Goal: Check status: Check status

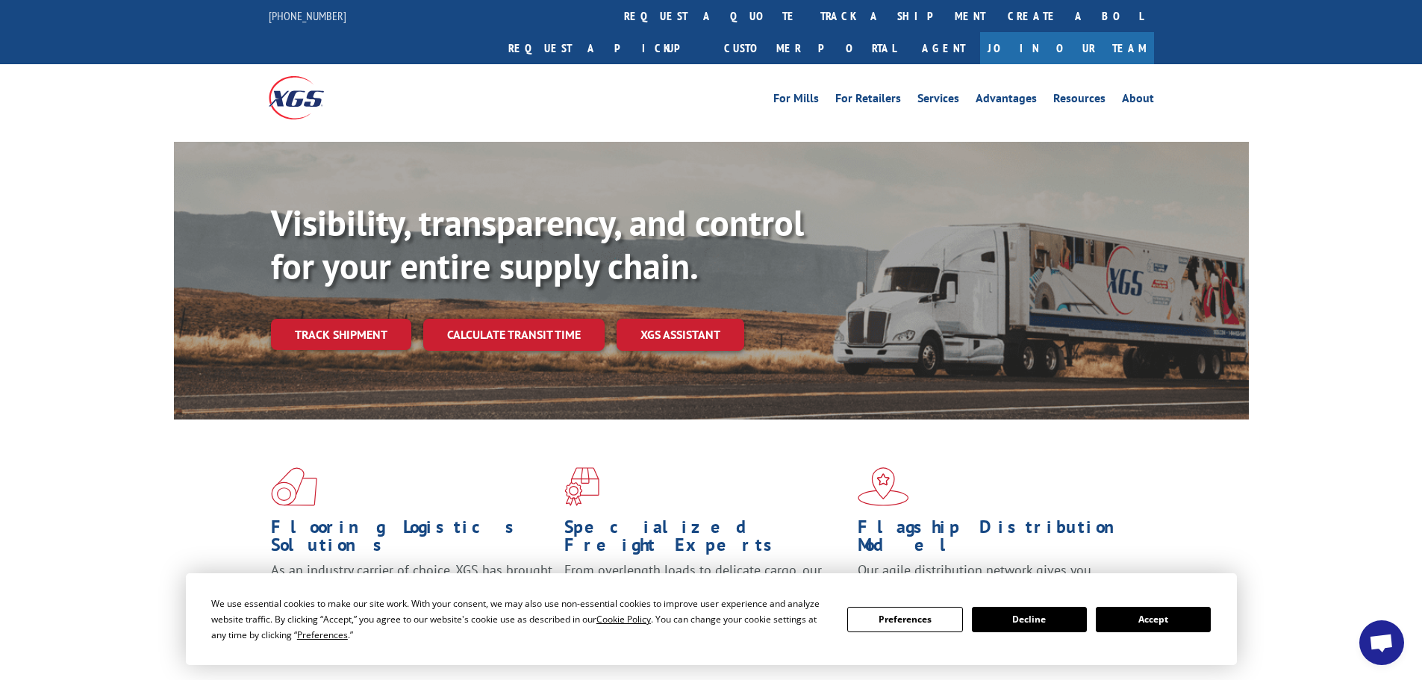
scroll to position [149, 0]
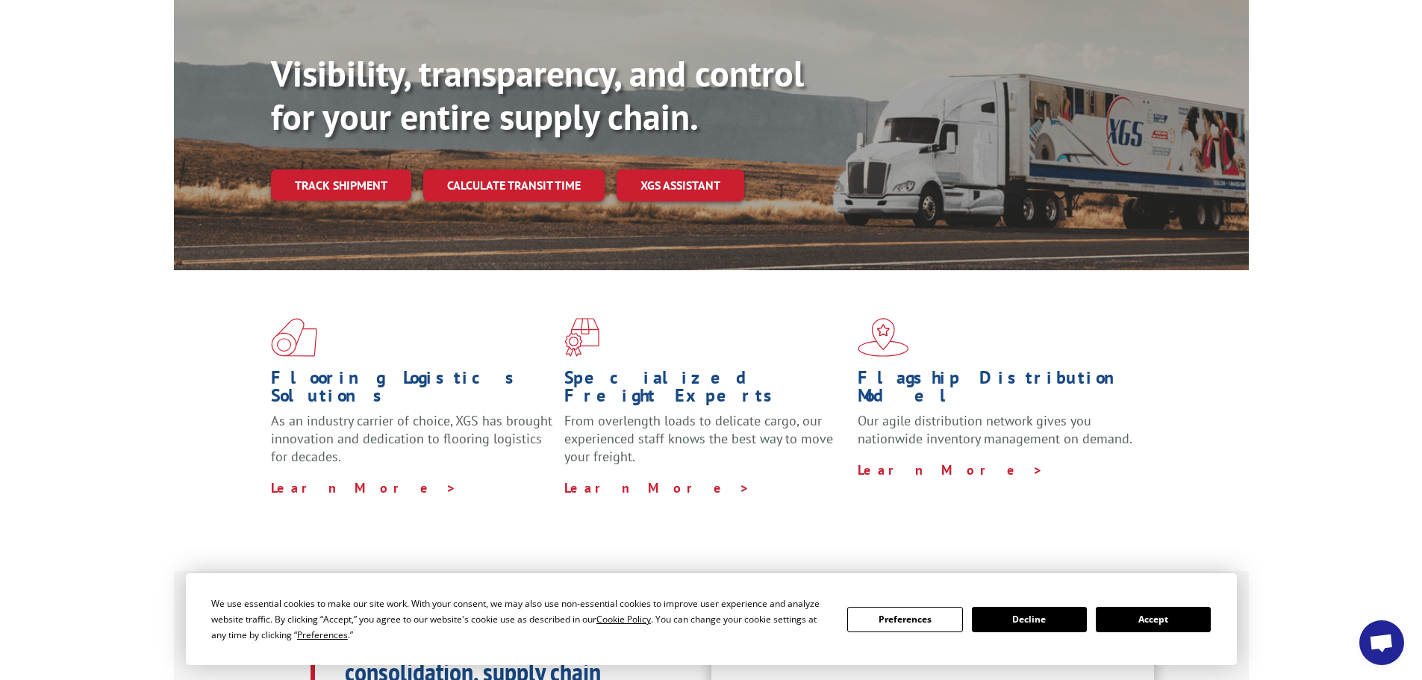
click at [1162, 623] on button "Accept" at bounding box center [1153, 619] width 115 height 25
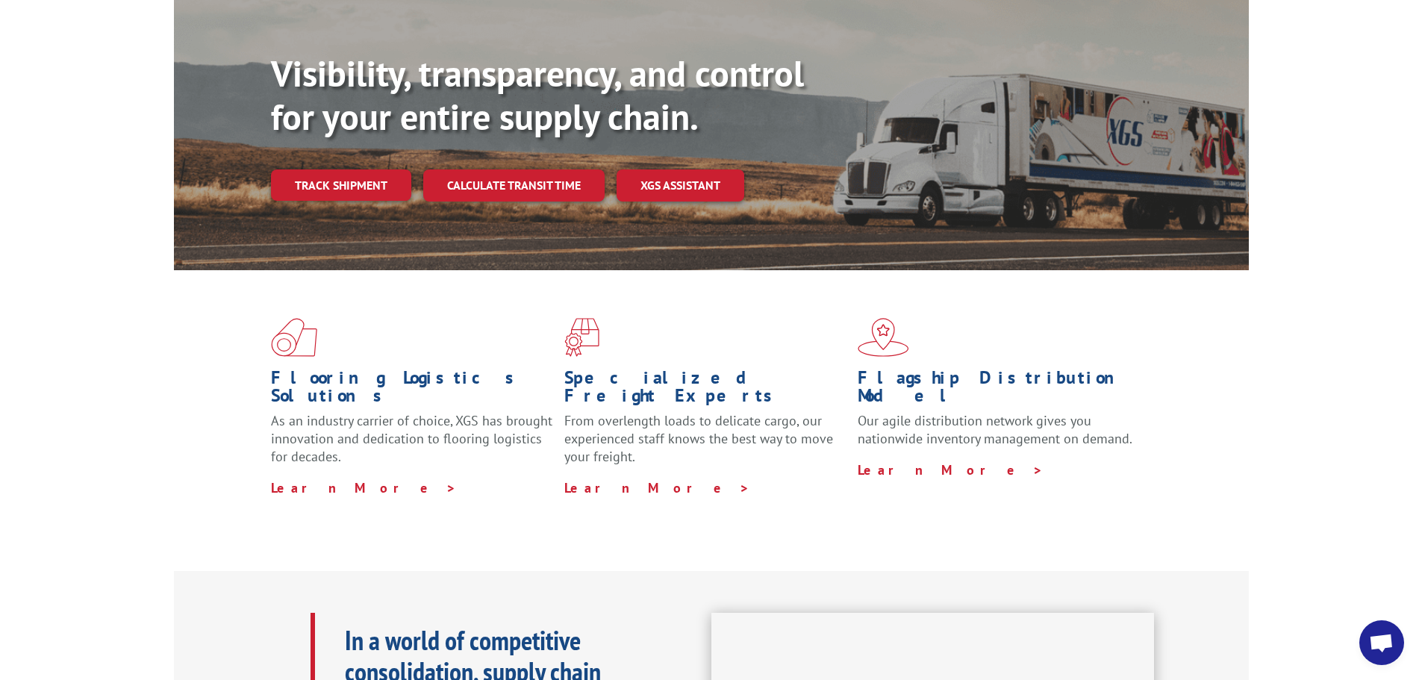
click at [342, 169] on link "Track shipment" at bounding box center [341, 184] width 140 height 31
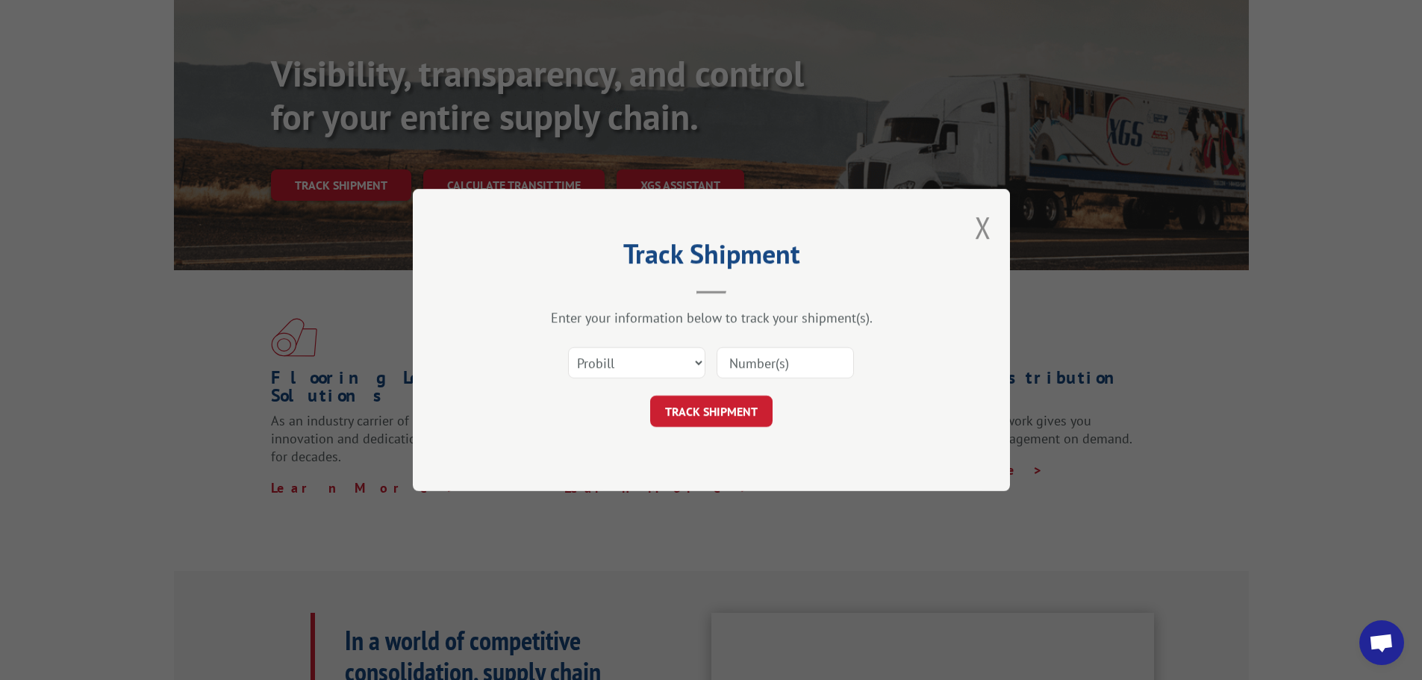
click at [779, 358] on input at bounding box center [785, 362] width 137 height 31
click at [685, 362] on select "Select category... Probill BOL PO" at bounding box center [636, 362] width 137 height 31
click at [787, 357] on input at bounding box center [785, 362] width 137 height 31
paste input "2564170"
type input "2564170"
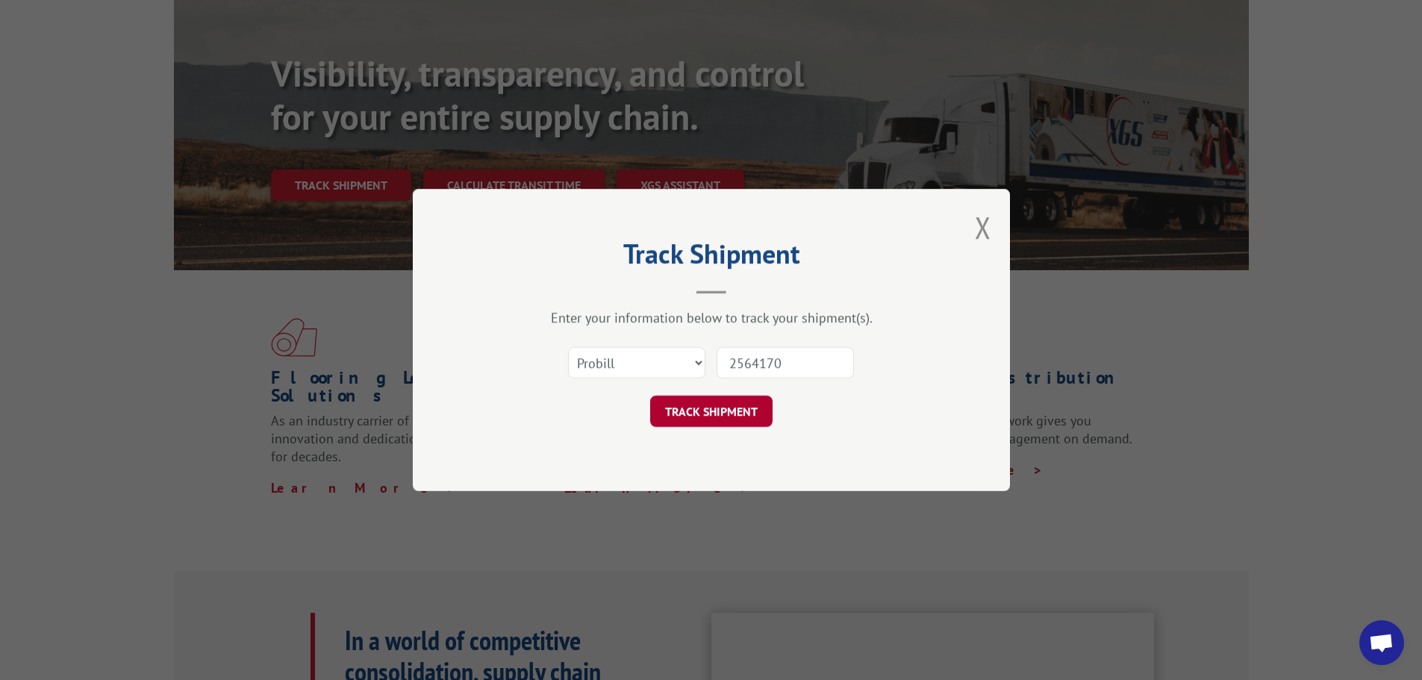
click at [727, 408] on button "TRACK SHIPMENT" at bounding box center [711, 411] width 122 height 31
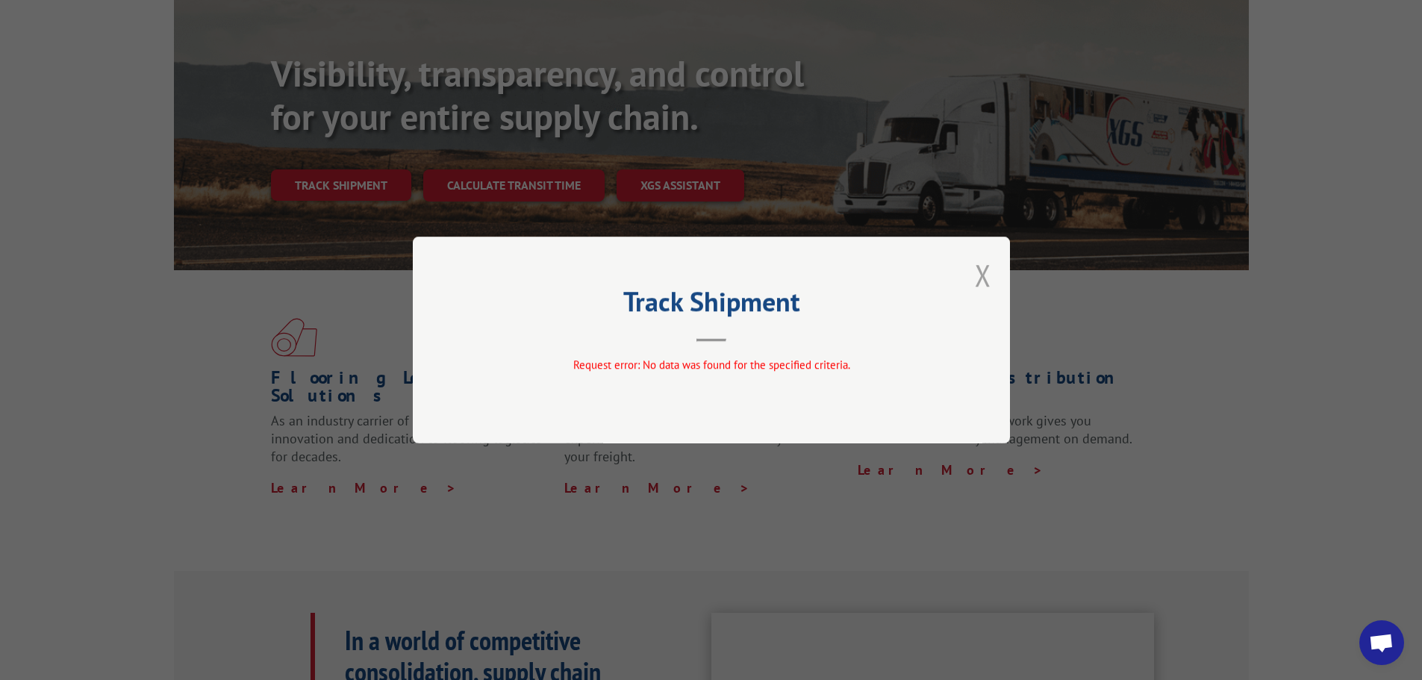
click at [982, 281] on button "Close modal" at bounding box center [983, 275] width 16 height 40
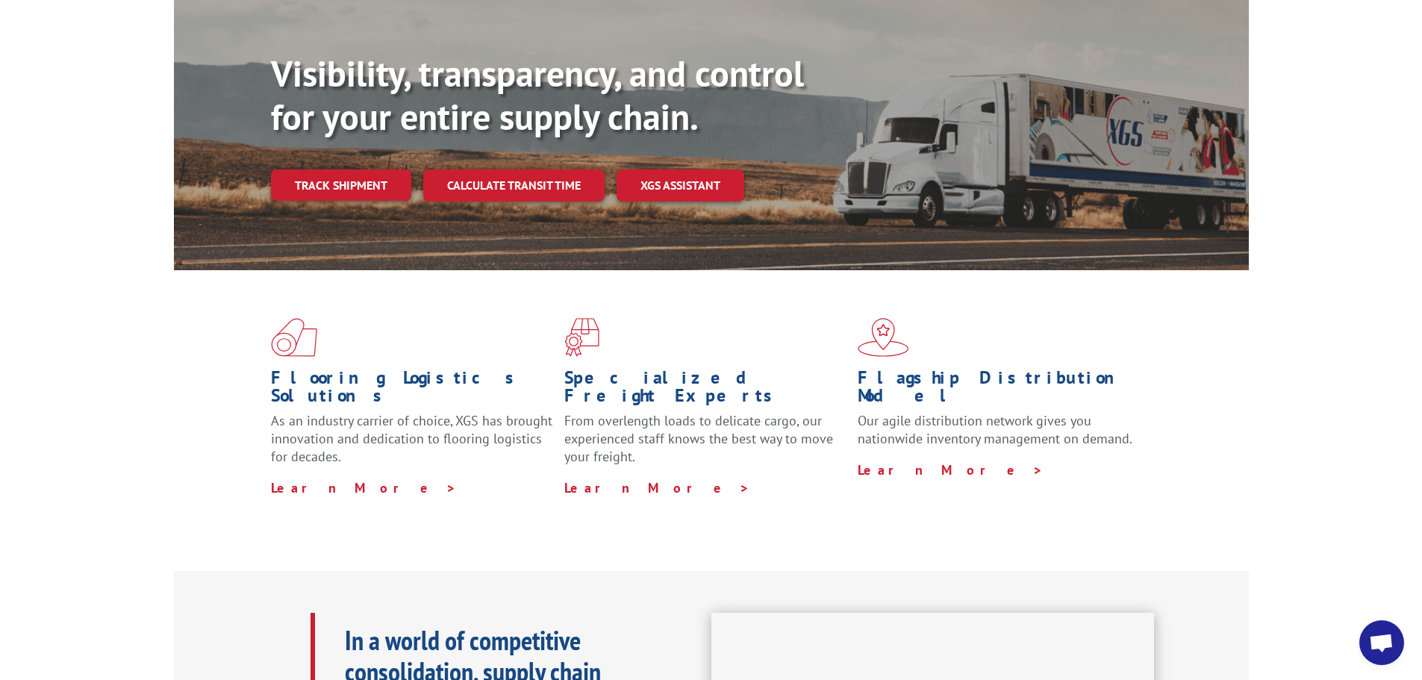
scroll to position [0, 0]
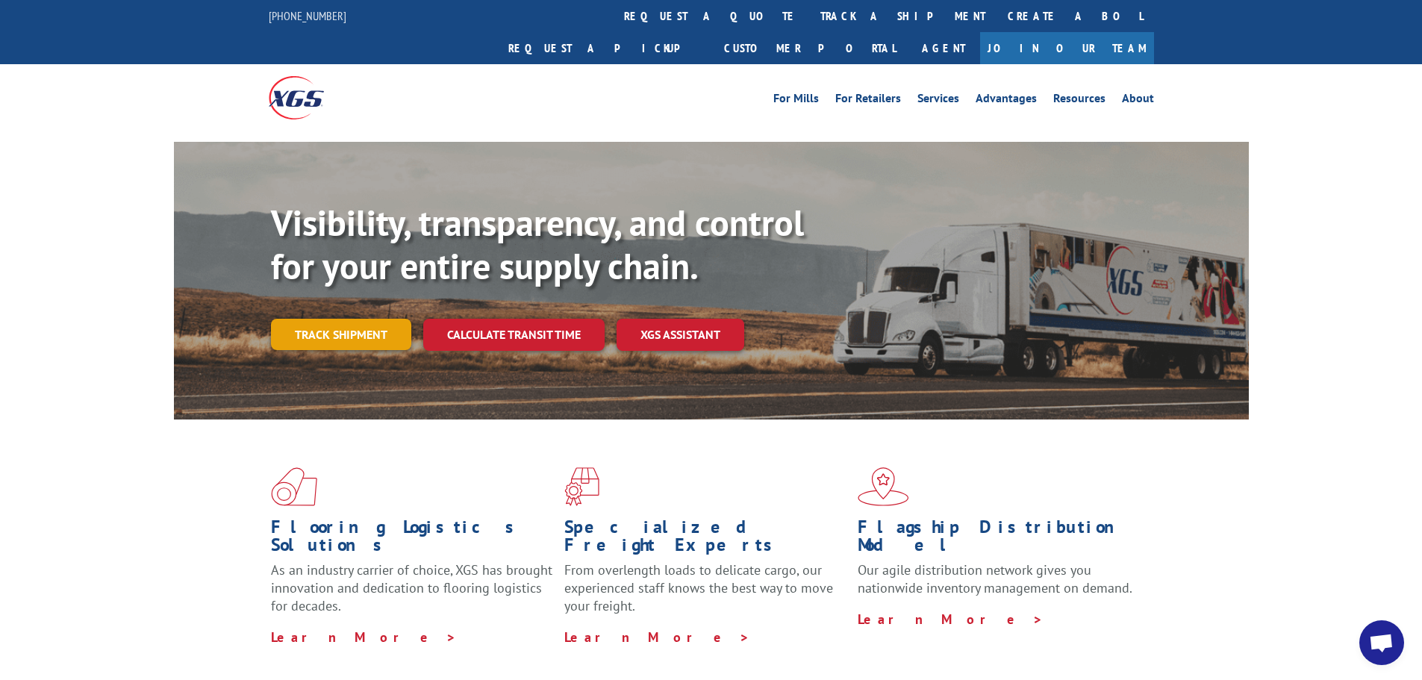
click at [347, 319] on link "Track shipment" at bounding box center [341, 334] width 140 height 31
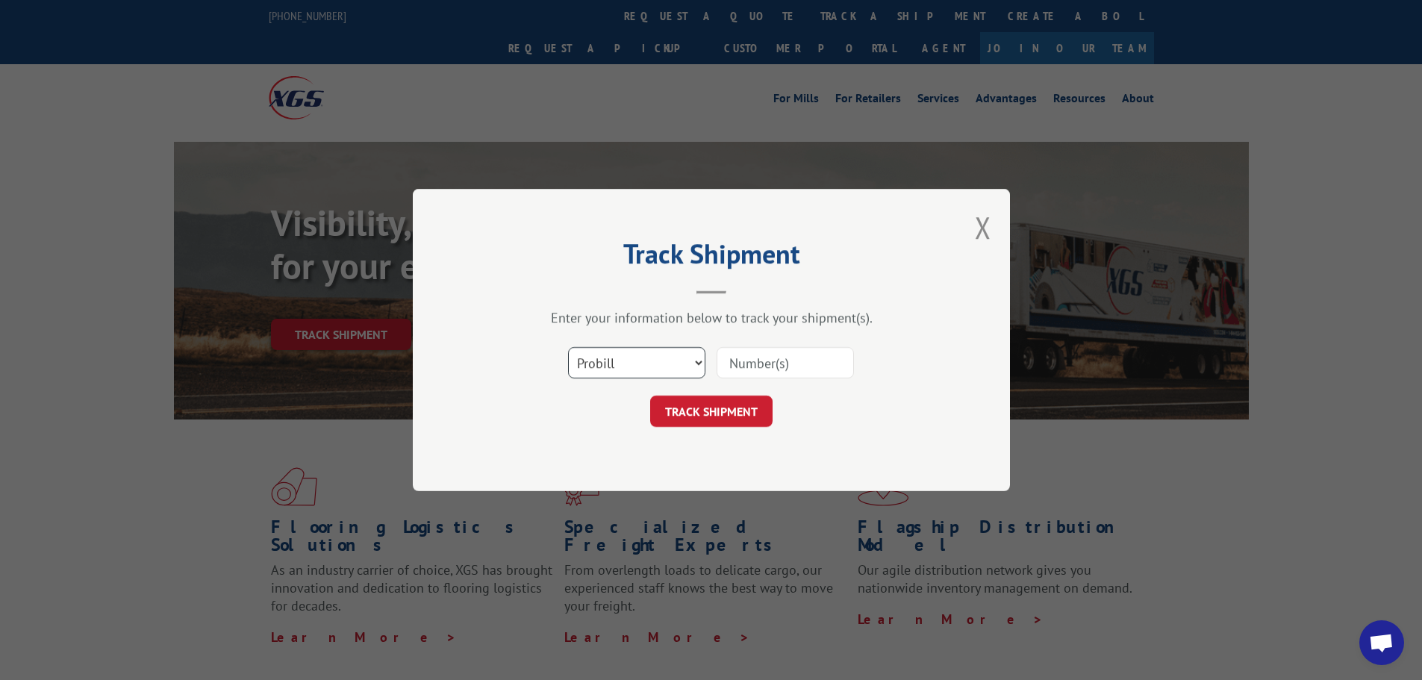
click at [633, 365] on select "Select category... Probill BOL PO" at bounding box center [636, 362] width 137 height 31
select select "po"
click at [568, 347] on select "Select category... Probill BOL PO" at bounding box center [636, 362] width 137 height 31
click at [783, 356] on input at bounding box center [785, 362] width 137 height 31
paste input "34638920"
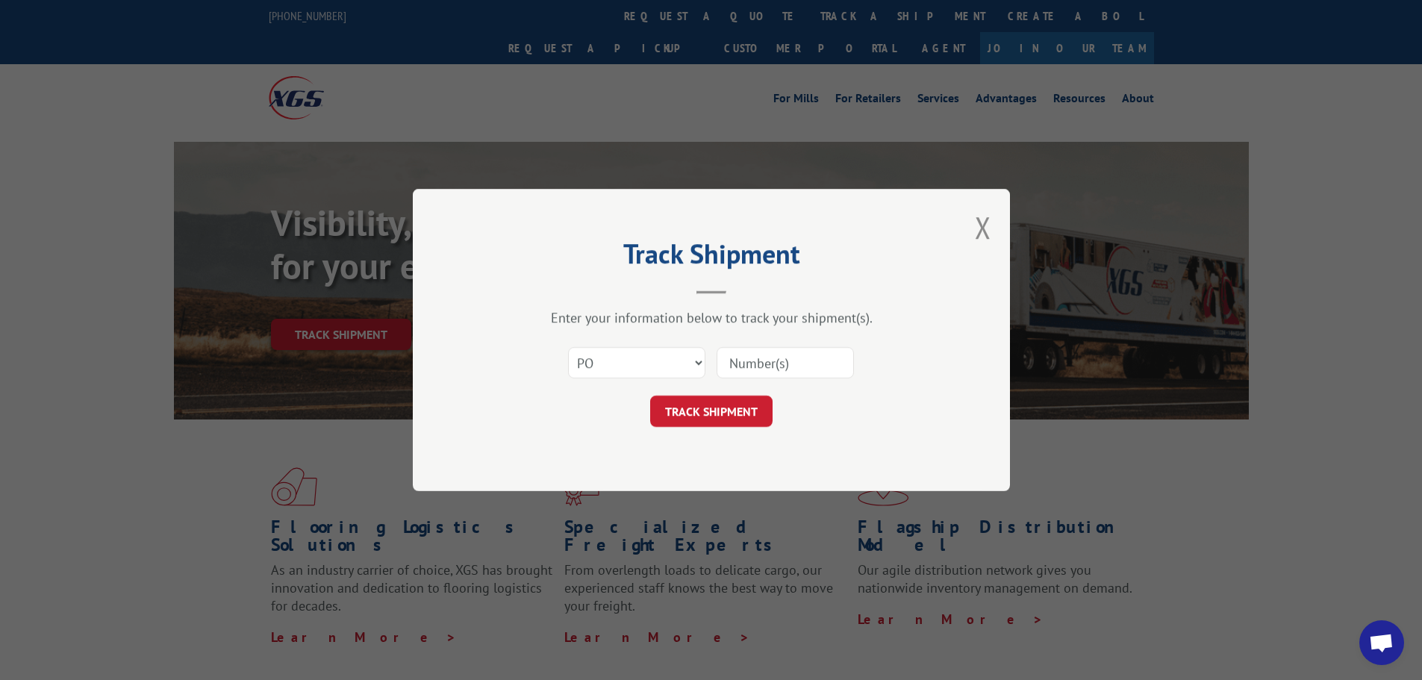
type input "34638920"
click button "TRACK SHIPMENT" at bounding box center [711, 411] width 122 height 31
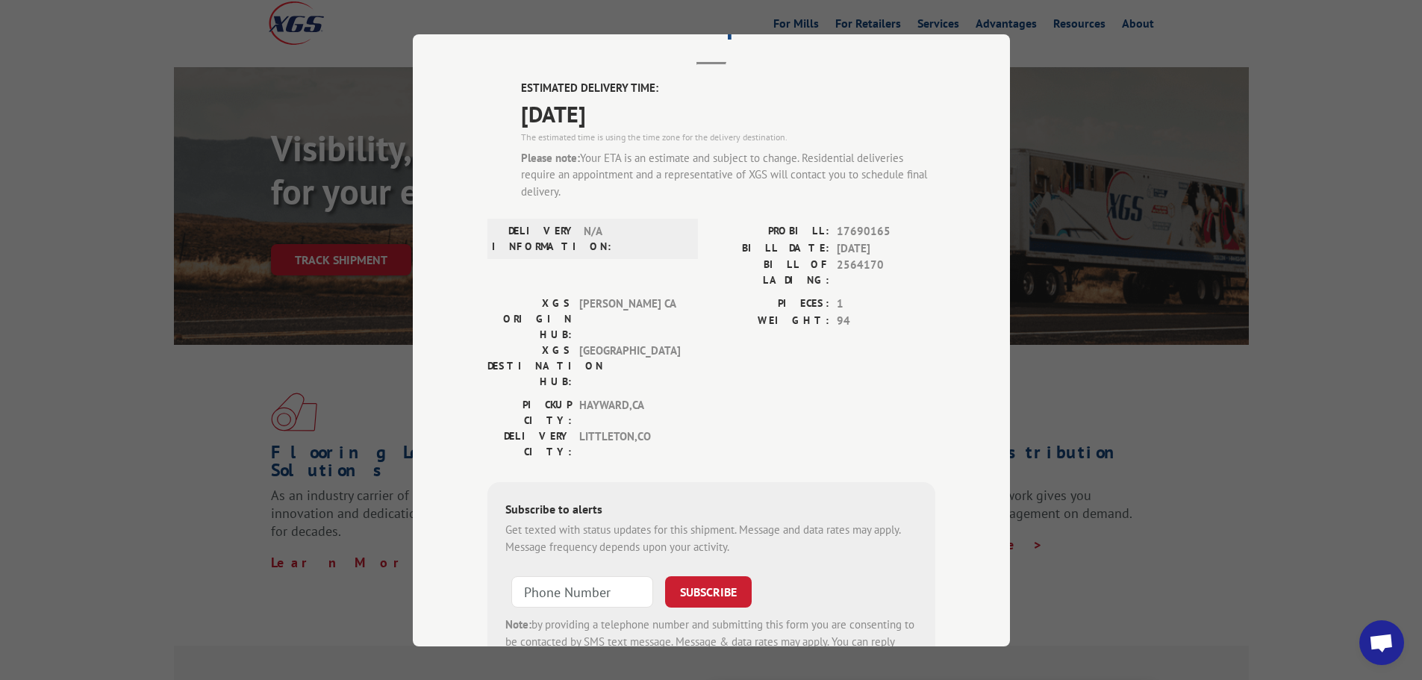
scroll to position [128, 0]
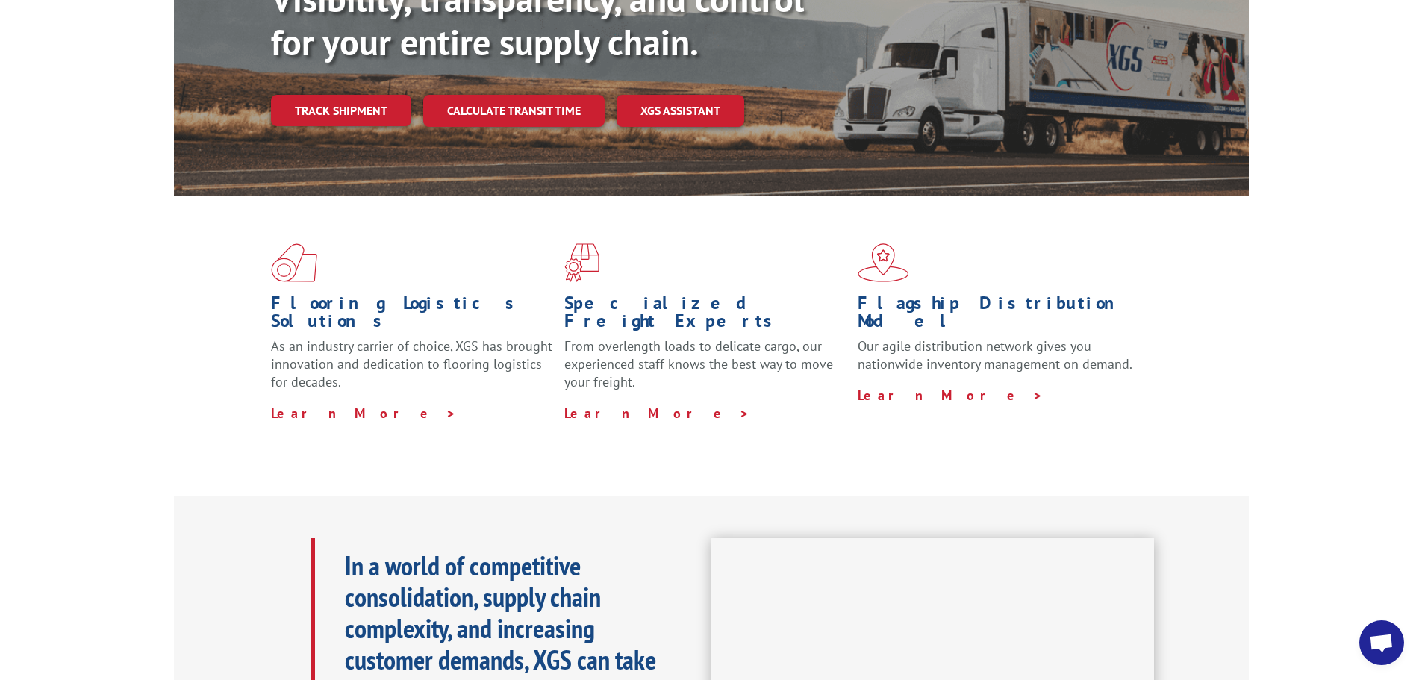
scroll to position [149, 0]
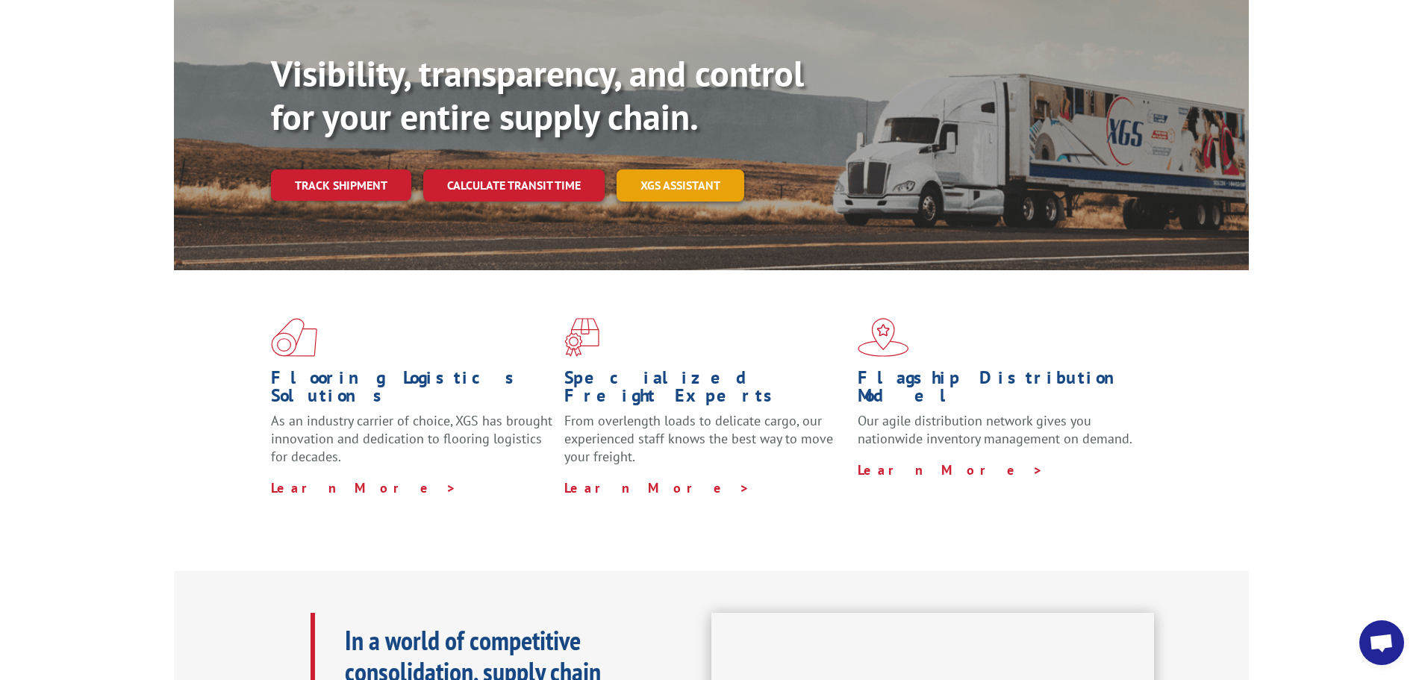
click at [657, 169] on link "XGS ASSISTANT" at bounding box center [681, 185] width 128 height 32
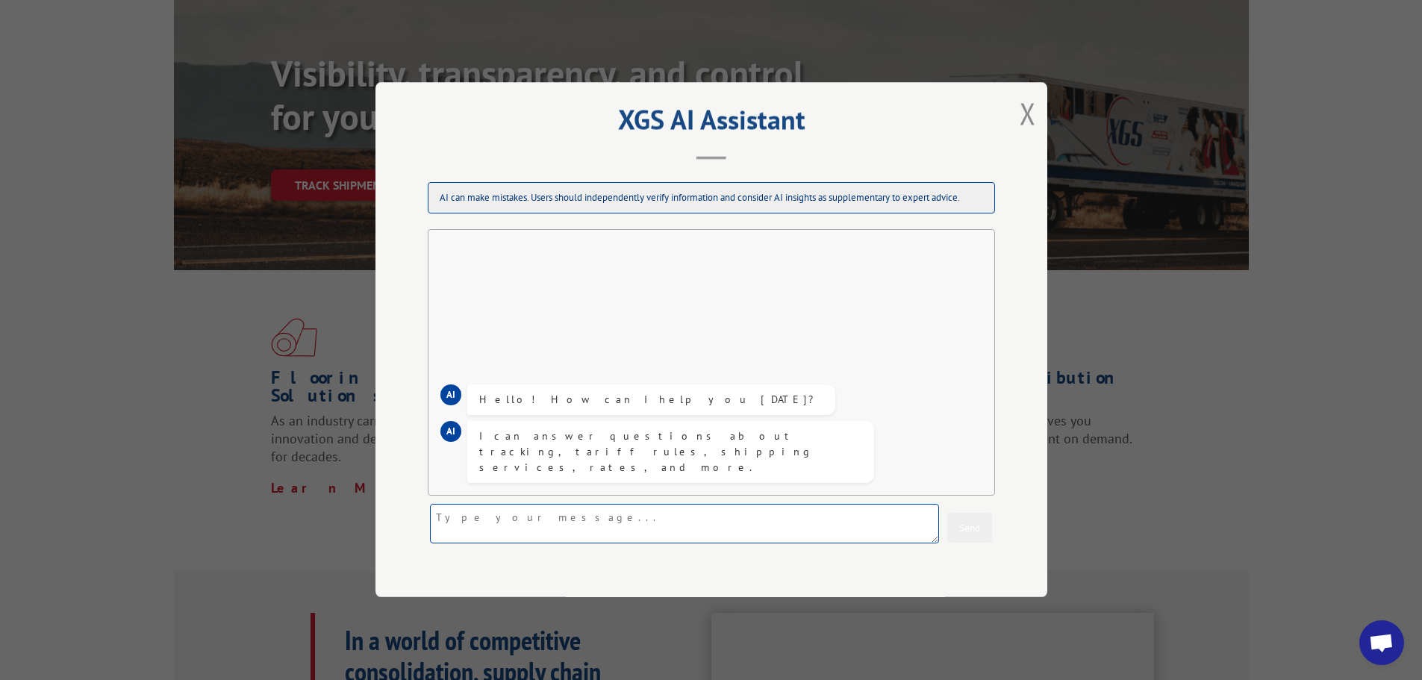
click at [643, 526] on textarea at bounding box center [684, 525] width 509 height 40
type textarea "Can my order be delivered tommorow"
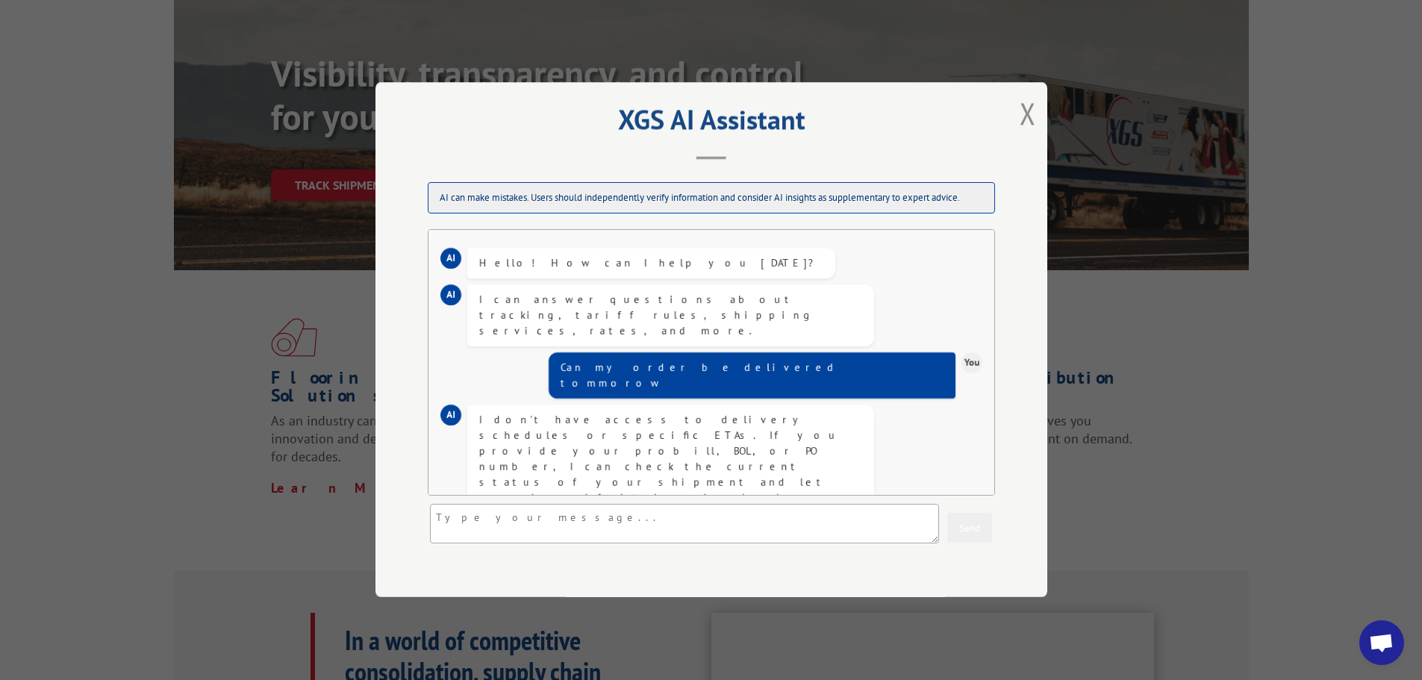
drag, startPoint x: 597, startPoint y: 467, endPoint x: 704, endPoint y: 473, distance: 106.9
click at [704, 473] on div "I don't have access to delivery schedules or specific ETAs. If you provide your…" at bounding box center [670, 490] width 383 height 157
copy div "XGS customer support d"
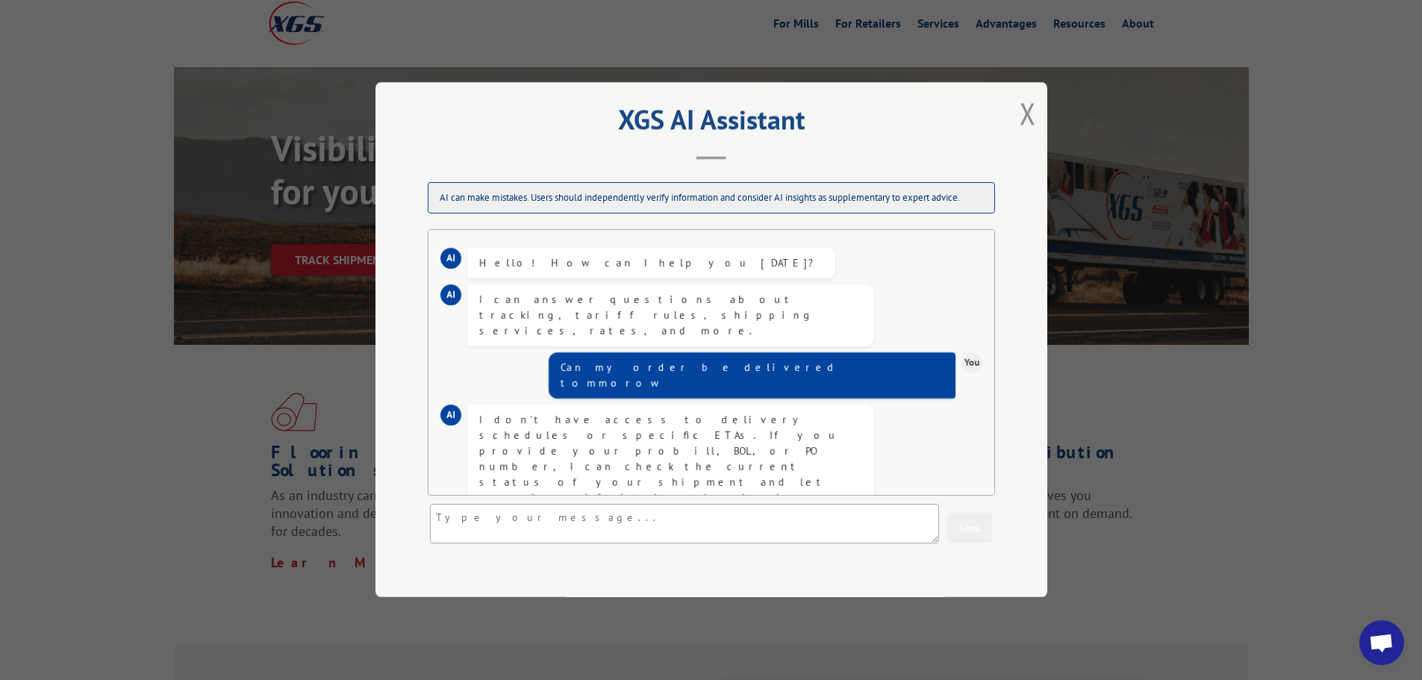
scroll to position [0, 0]
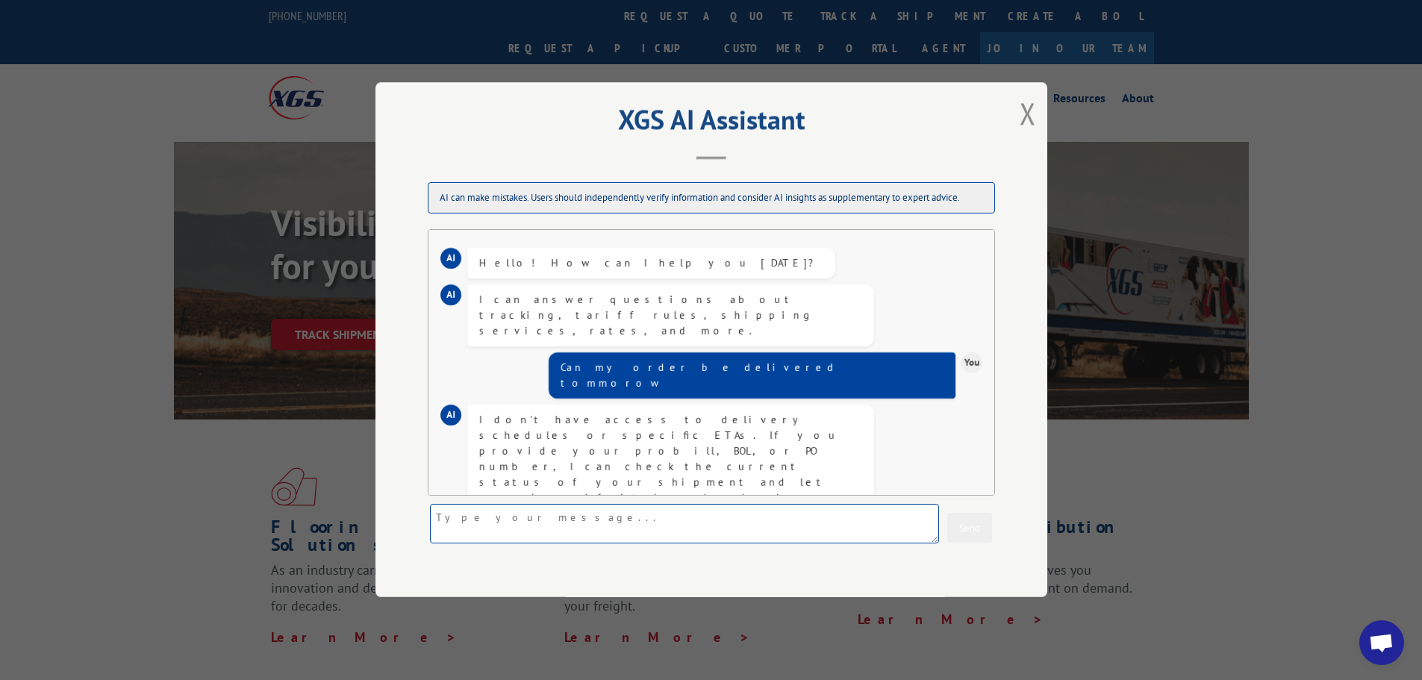
click at [586, 521] on textarea at bounding box center [684, 525] width 509 height 40
click at [1026, 116] on button "Close modal" at bounding box center [1028, 113] width 16 height 40
